Goal: Information Seeking & Learning: Learn about a topic

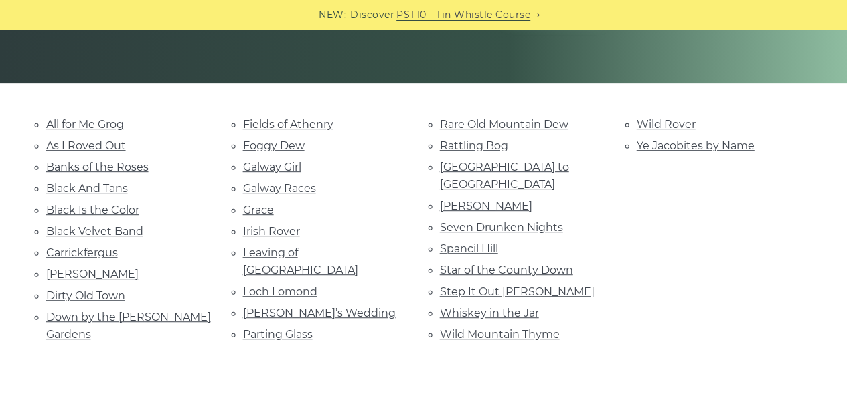
scroll to position [269, 0]
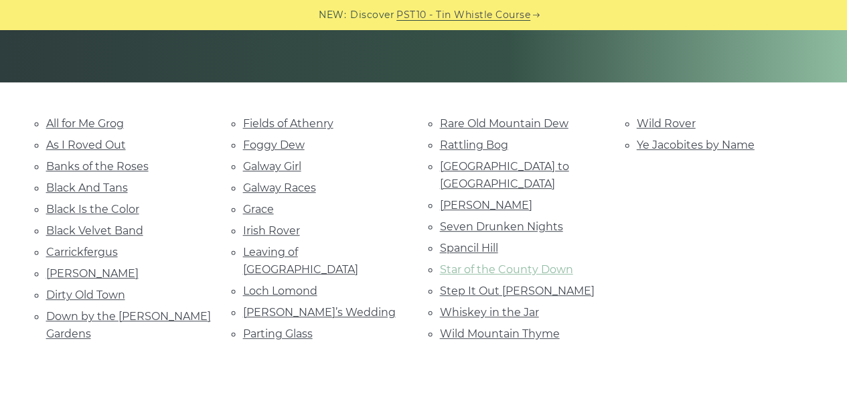
click at [501, 263] on link "Star of the County Down" at bounding box center [506, 269] width 133 height 13
click at [312, 306] on link "Marie’s Wedding" at bounding box center [319, 312] width 153 height 13
click at [489, 147] on link "Rattling Bog" at bounding box center [474, 145] width 68 height 13
click at [502, 285] on link "Step It Out [PERSON_NAME]" at bounding box center [517, 291] width 155 height 13
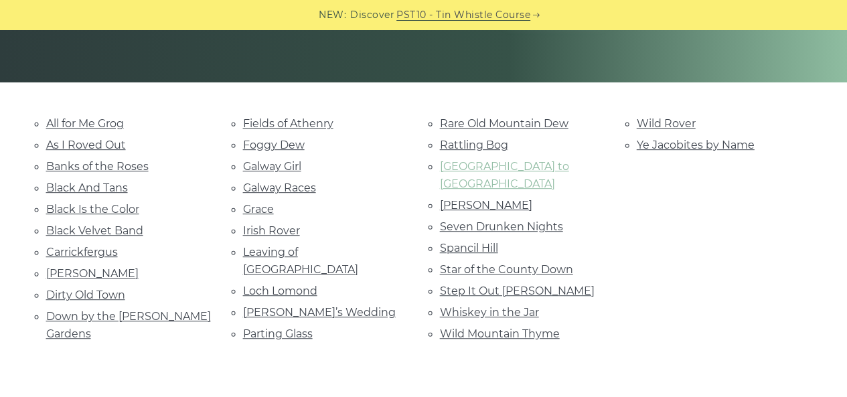
click at [502, 167] on link "[GEOGRAPHIC_DATA] to [GEOGRAPHIC_DATA]" at bounding box center [504, 175] width 129 height 30
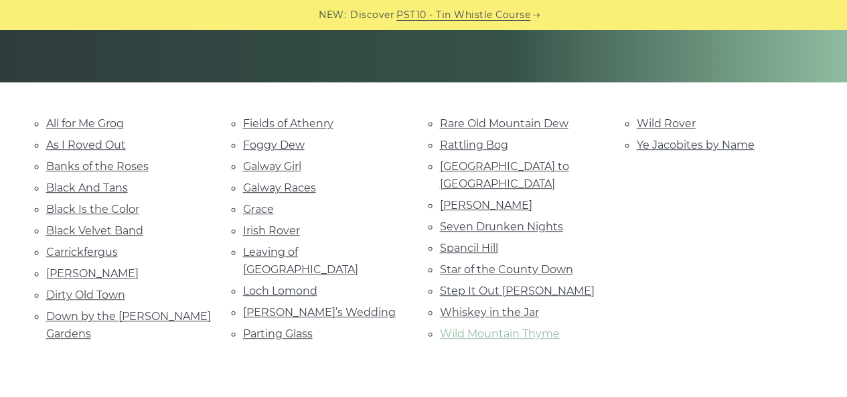
click at [502, 328] on link "Wild Mountain Thyme" at bounding box center [500, 334] width 120 height 13
click at [271, 127] on link "Fields of Athenry" at bounding box center [288, 123] width 90 height 13
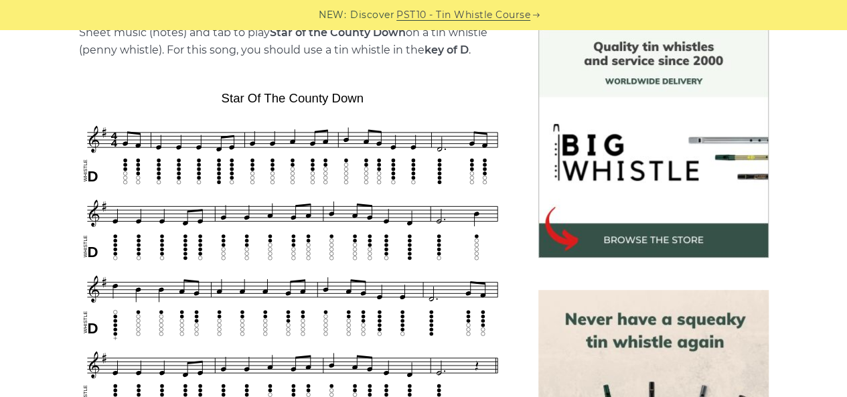
scroll to position [357, 0]
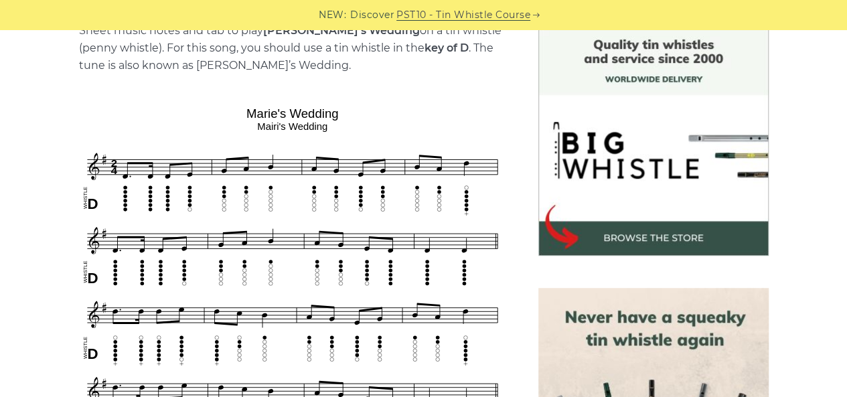
scroll to position [372, 0]
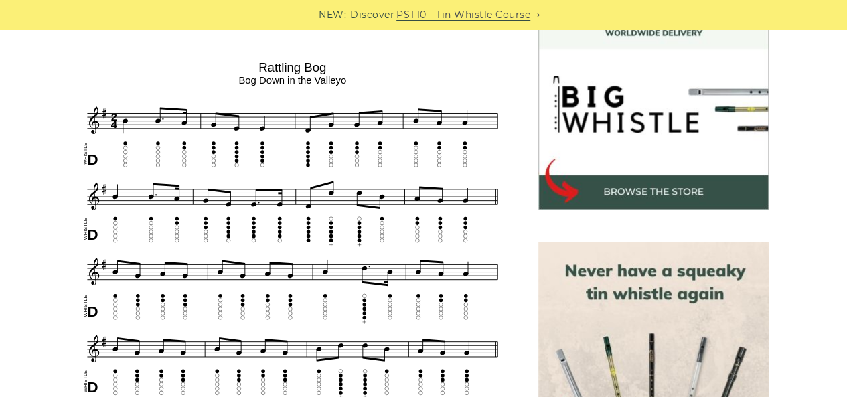
scroll to position [405, 0]
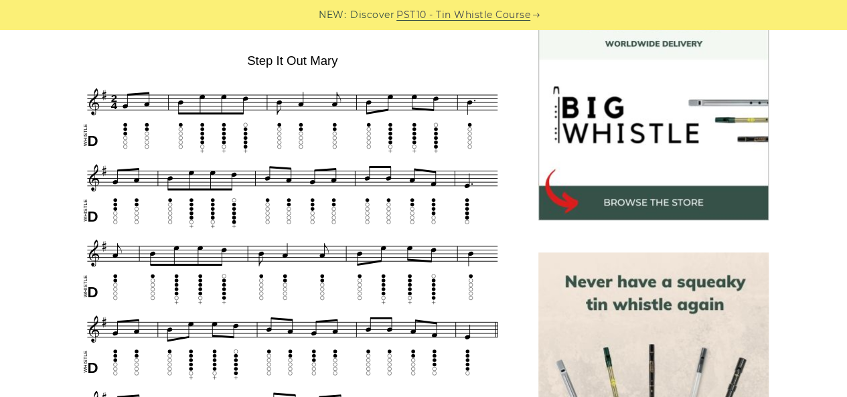
scroll to position [395, 0]
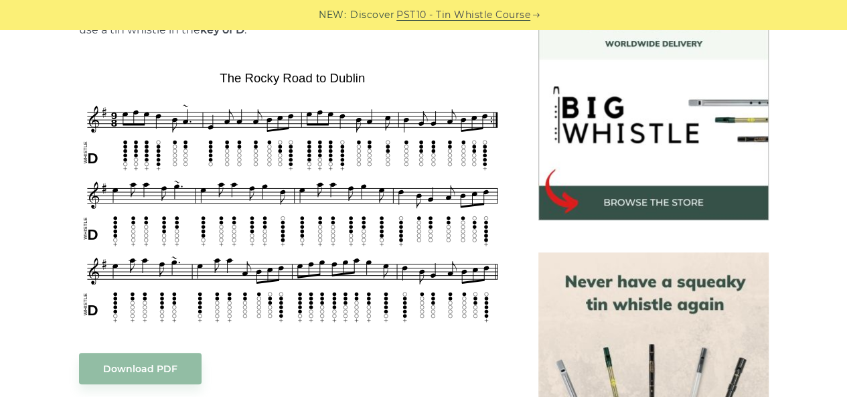
scroll to position [391, 0]
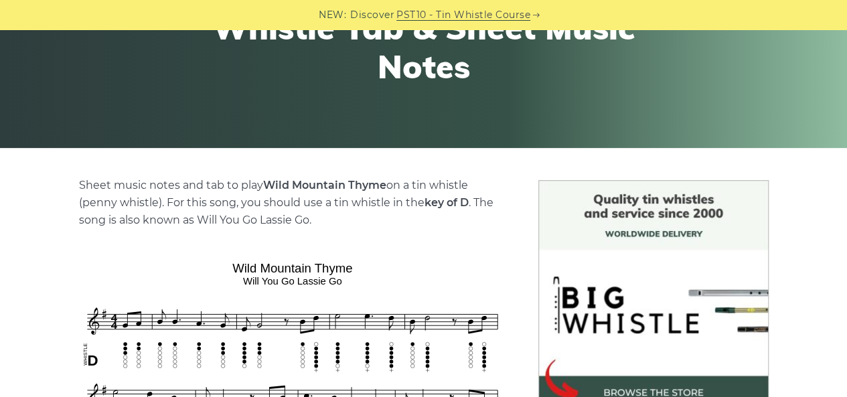
scroll to position [202, 0]
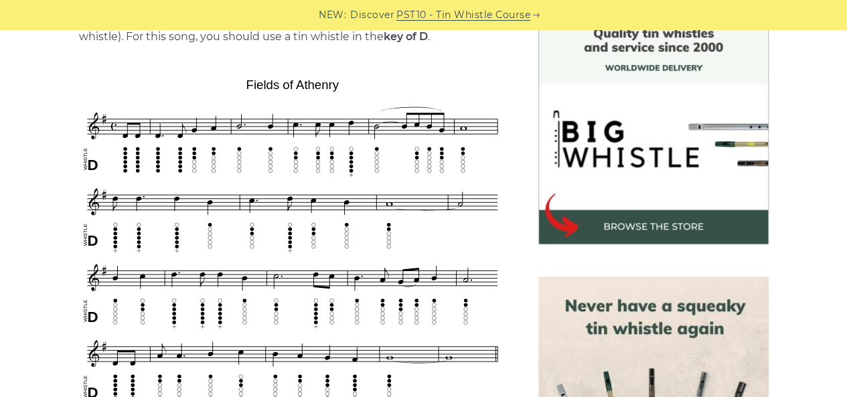
scroll to position [374, 0]
